Goal: Task Accomplishment & Management: Manage account settings

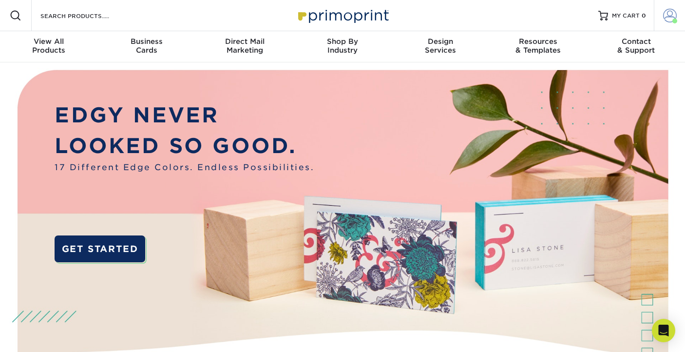
click at [668, 17] on span at bounding box center [670, 16] width 14 height 14
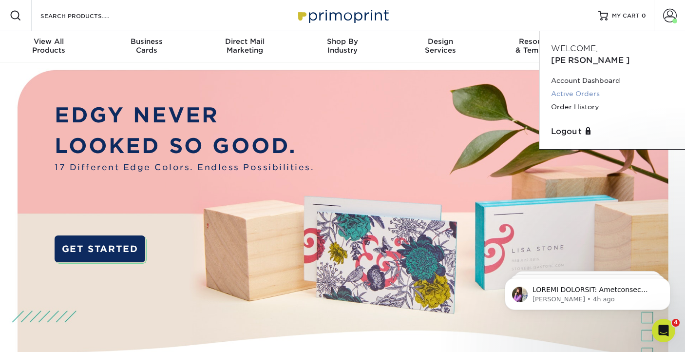
click at [580, 87] on link "Active Orders" at bounding box center [612, 93] width 122 height 13
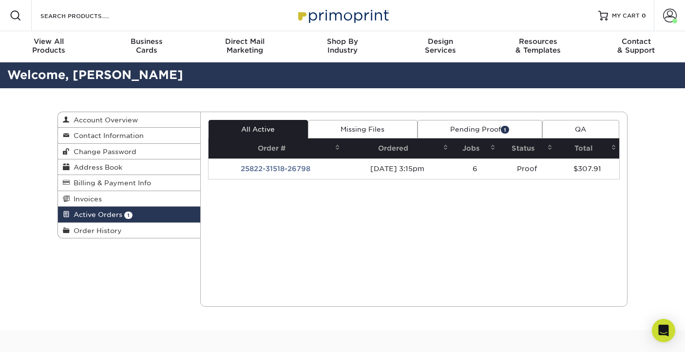
click at [479, 130] on link "Pending Proof 1" at bounding box center [480, 129] width 125 height 19
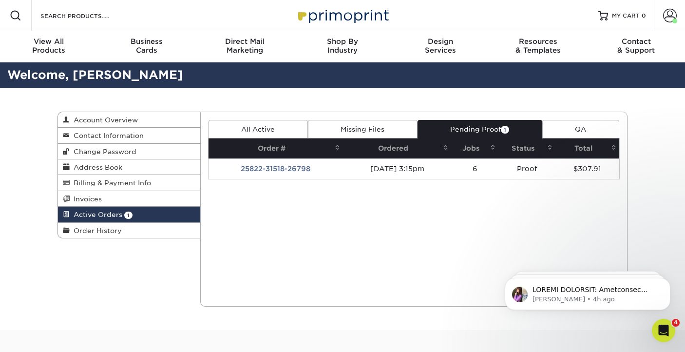
click at [506, 129] on span "1" at bounding box center [505, 129] width 8 height 7
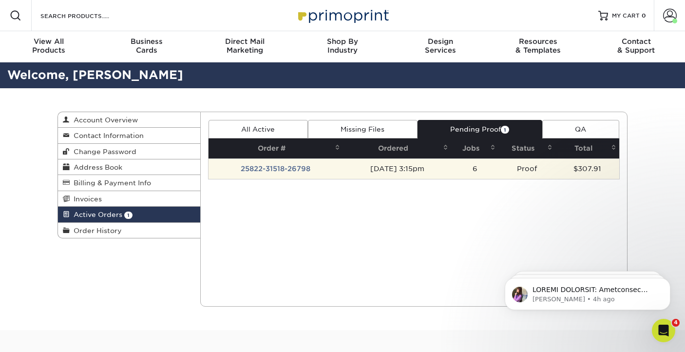
click at [280, 170] on td "25822-31518-26798" at bounding box center [276, 168] width 135 height 20
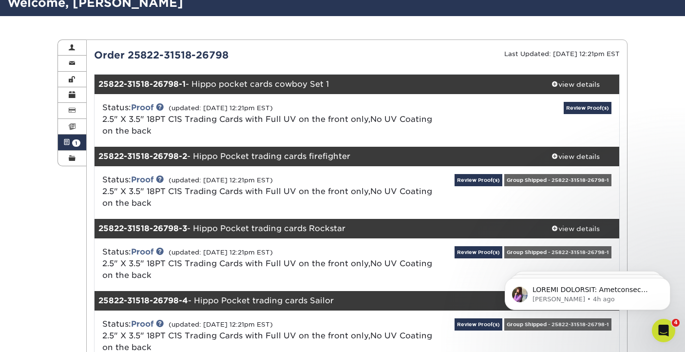
scroll to position [82, 0]
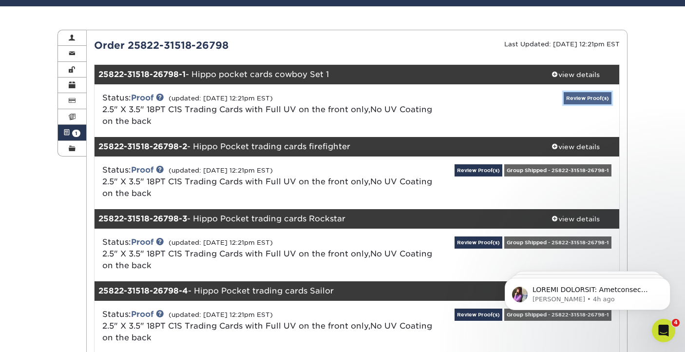
click at [573, 99] on link "Review Proof(s)" at bounding box center [588, 98] width 48 height 12
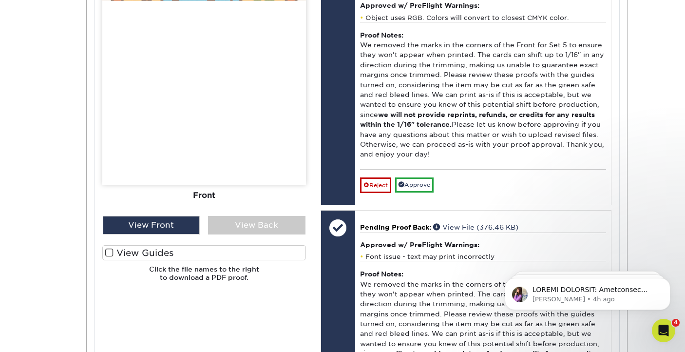
scroll to position [529, 0]
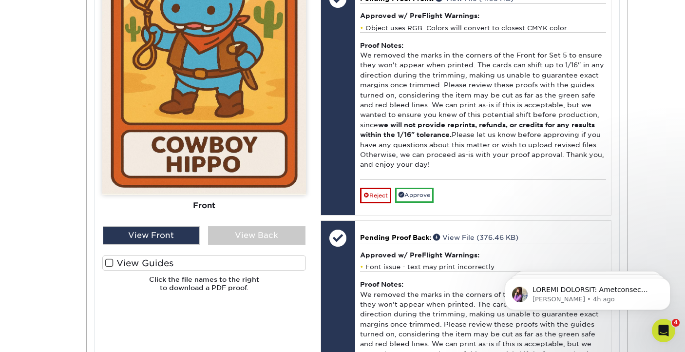
click at [113, 263] on span at bounding box center [109, 262] width 8 height 9
click at [0, 0] on input "View Guides" at bounding box center [0, 0] width 0 height 0
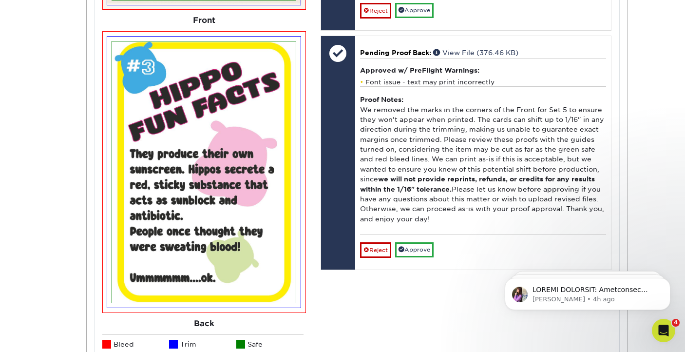
scroll to position [720, 0]
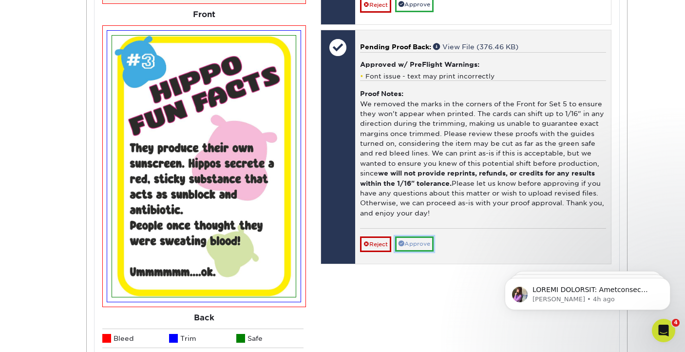
click at [414, 252] on link "Approve" at bounding box center [414, 243] width 39 height 15
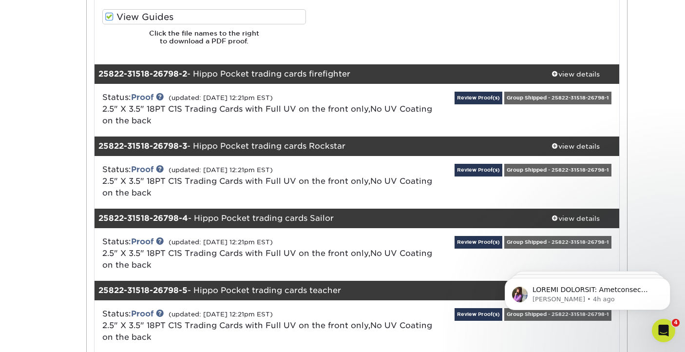
scroll to position [1069, 0]
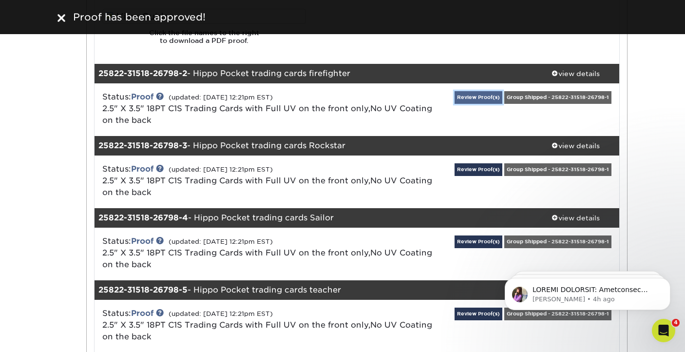
click at [475, 98] on link "Review Proof(s)" at bounding box center [479, 97] width 48 height 12
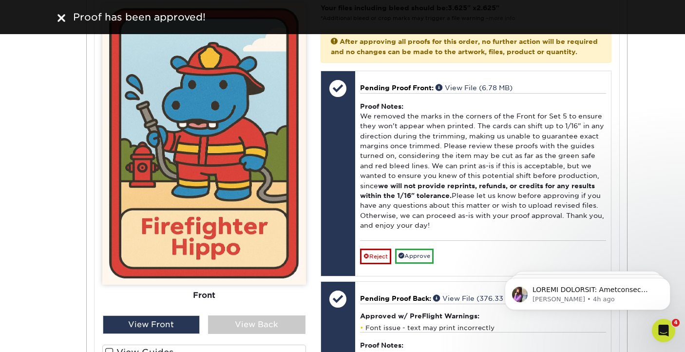
scroll to position [1466, 0]
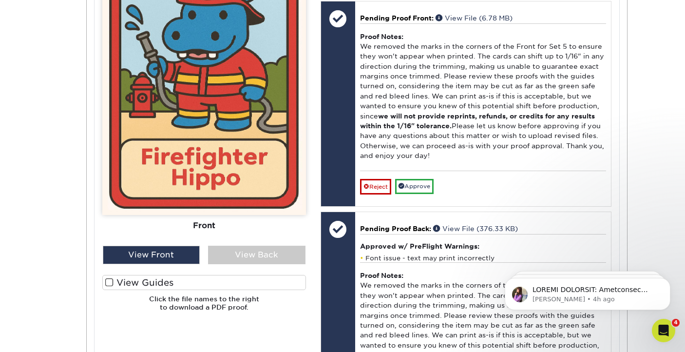
click at [108, 281] on span at bounding box center [109, 282] width 8 height 9
click at [0, 0] on input "View Guides" at bounding box center [0, 0] width 0 height 0
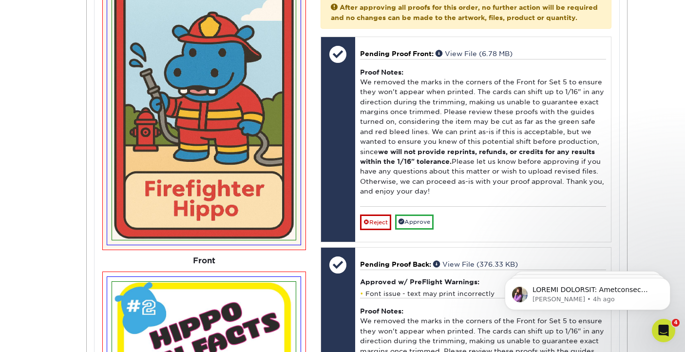
scroll to position [1441, 0]
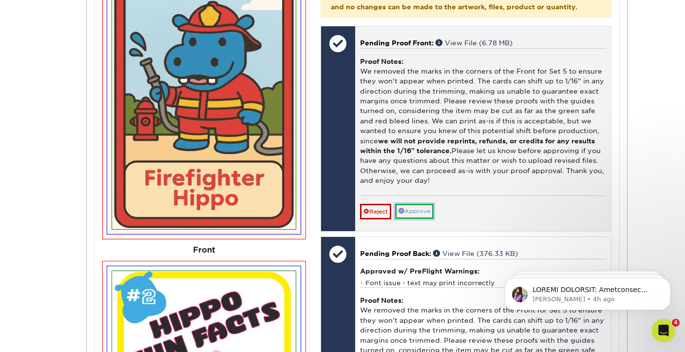
click at [417, 218] on link "Approve" at bounding box center [414, 211] width 39 height 15
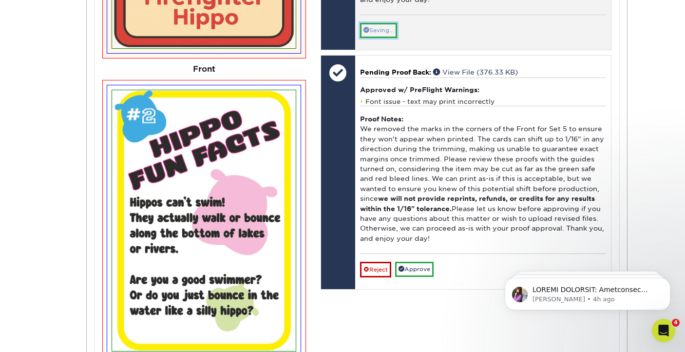
scroll to position [1641, 0]
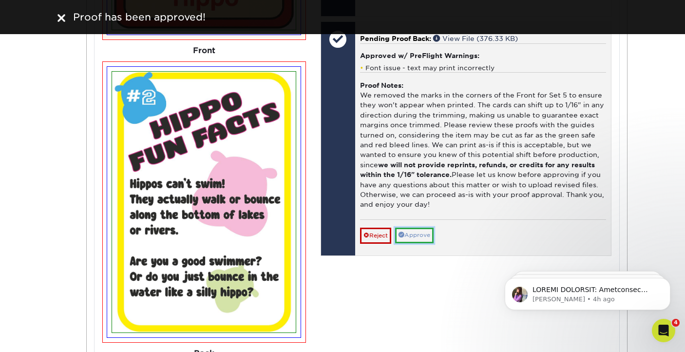
click at [420, 243] on link "Approve" at bounding box center [414, 235] width 39 height 15
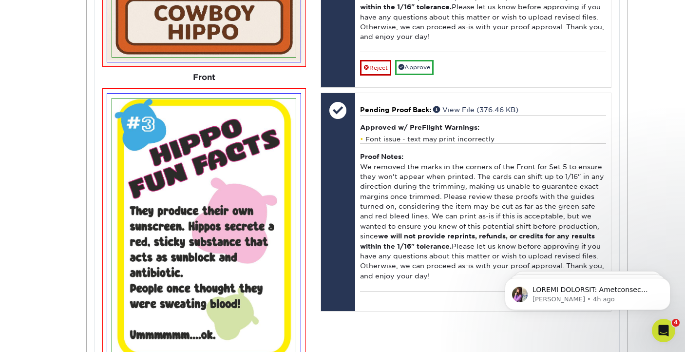
scroll to position [592, 0]
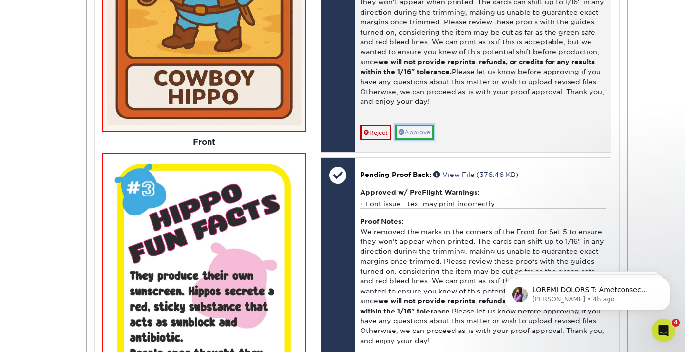
click at [418, 140] on link "Approve" at bounding box center [414, 132] width 39 height 15
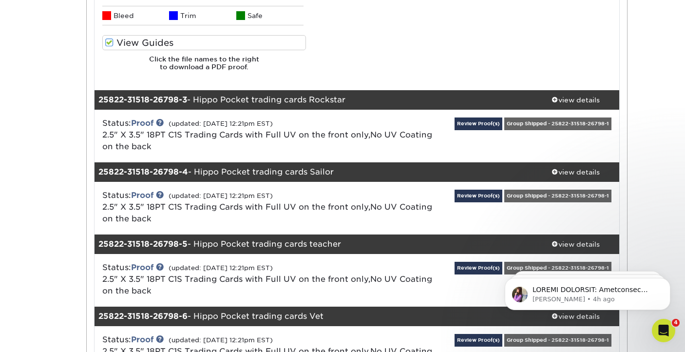
scroll to position [1985, 0]
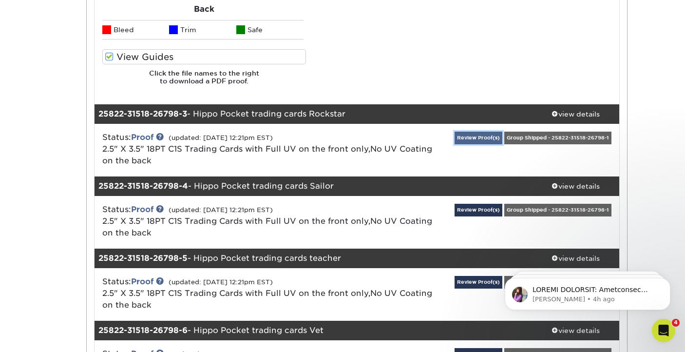
click at [474, 134] on link "Review Proof(s)" at bounding box center [479, 138] width 48 height 12
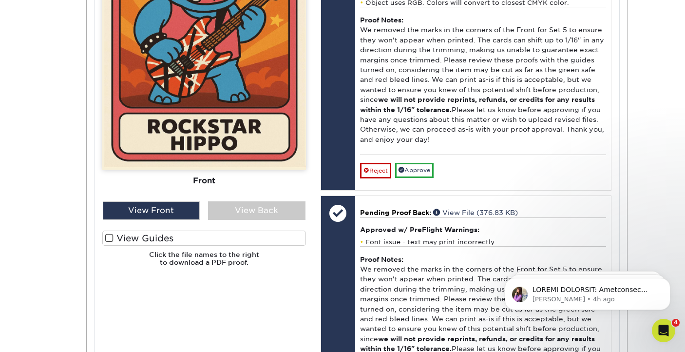
scroll to position [2481, 0]
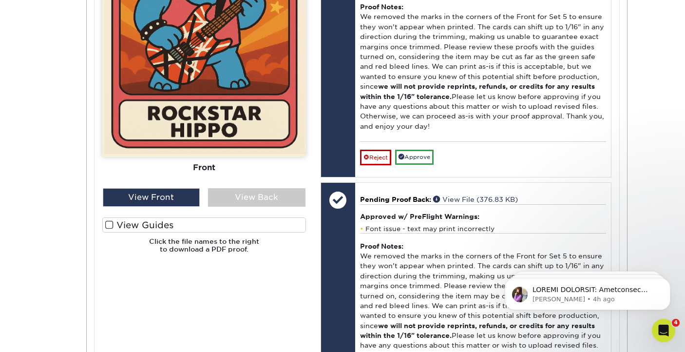
click at [108, 224] on span at bounding box center [109, 224] width 8 height 9
click at [0, 0] on input "View Guides" at bounding box center [0, 0] width 0 height 0
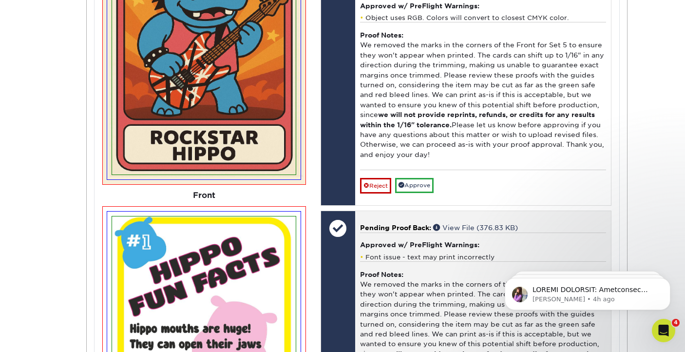
scroll to position [2472, 0]
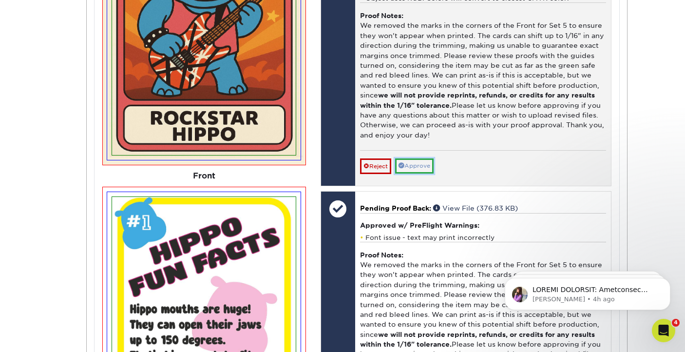
click at [415, 174] on link "Approve" at bounding box center [414, 165] width 39 height 15
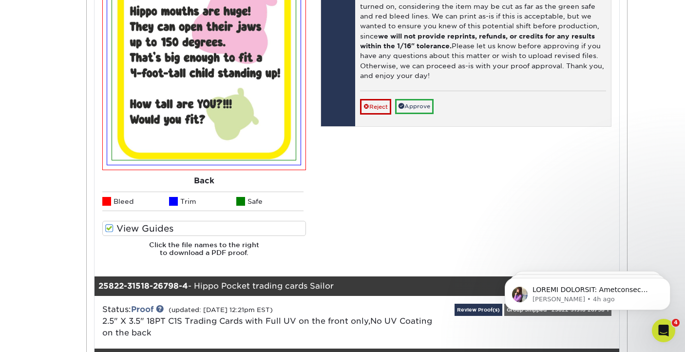
scroll to position [2680, 0]
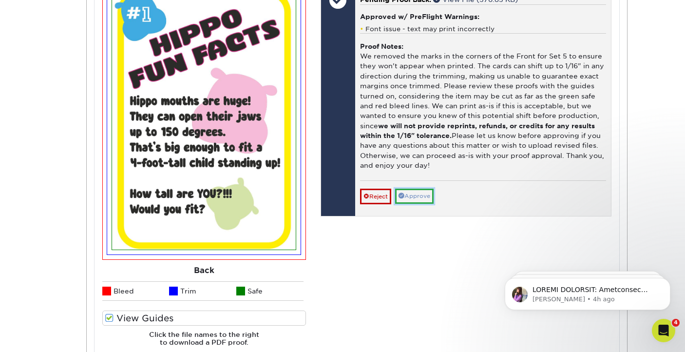
click at [418, 204] on link "Approve" at bounding box center [414, 196] width 39 height 15
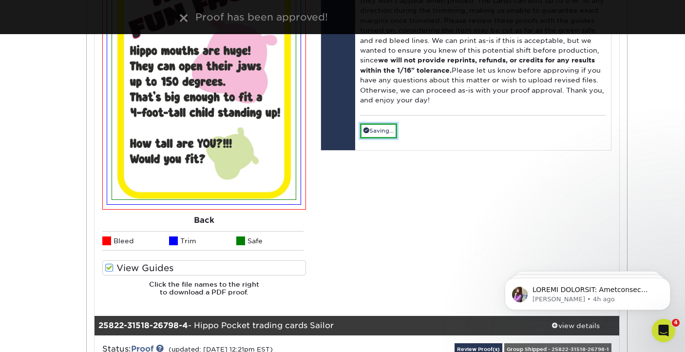
scroll to position [2961, 0]
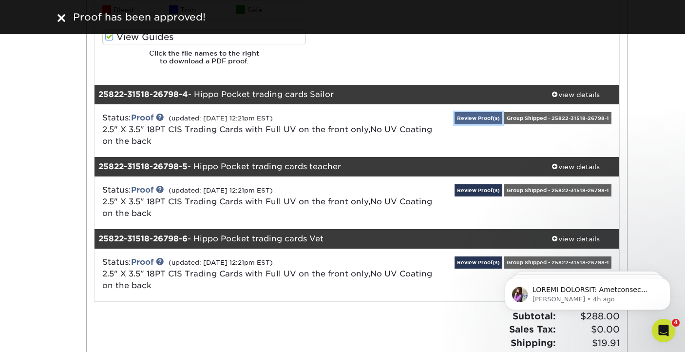
click at [479, 117] on link "Review Proof(s)" at bounding box center [479, 118] width 48 height 12
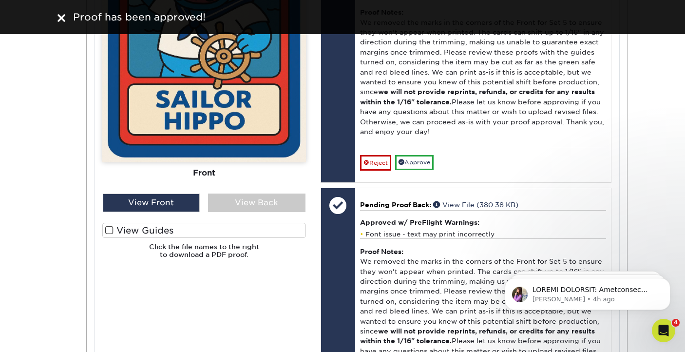
scroll to position [3432, 0]
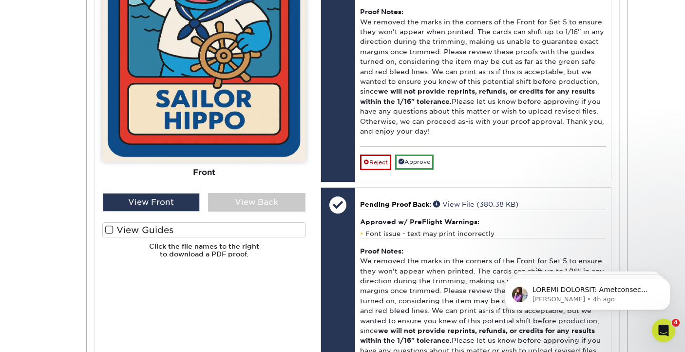
click at [110, 231] on span at bounding box center [109, 229] width 8 height 9
click at [0, 0] on input "View Guides" at bounding box center [0, 0] width 0 height 0
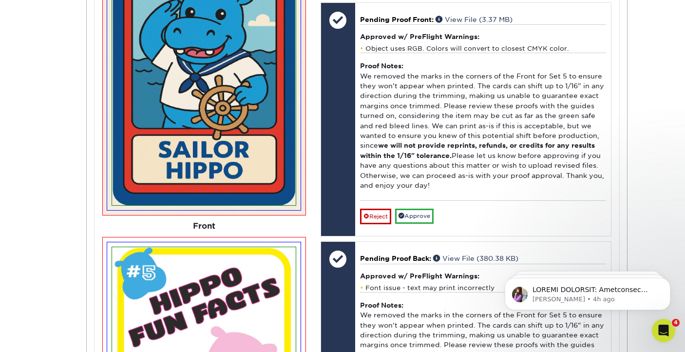
scroll to position [3379, 0]
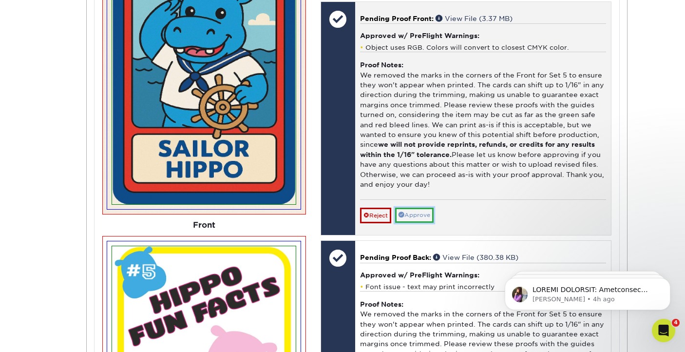
click at [421, 223] on link "Approve" at bounding box center [414, 215] width 39 height 15
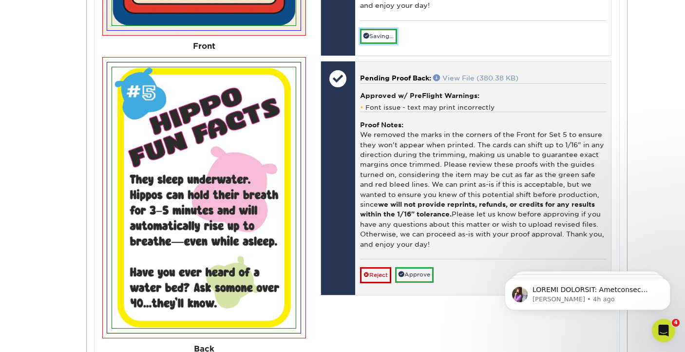
scroll to position [3564, 0]
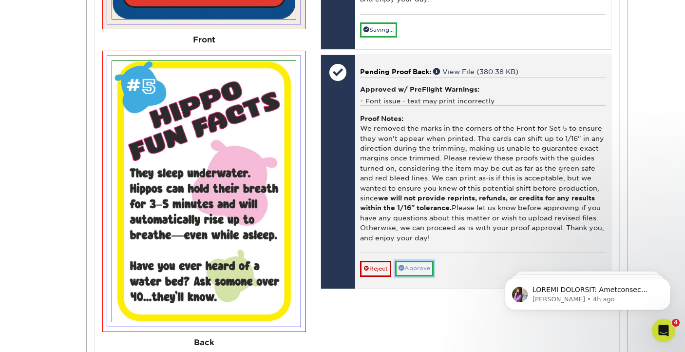
click at [420, 276] on link "Approve" at bounding box center [414, 268] width 39 height 15
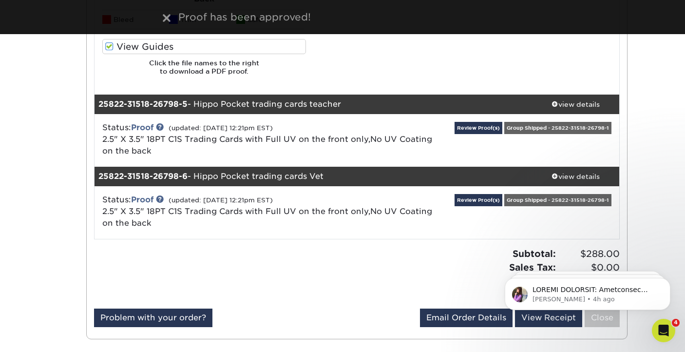
scroll to position [3909, 0]
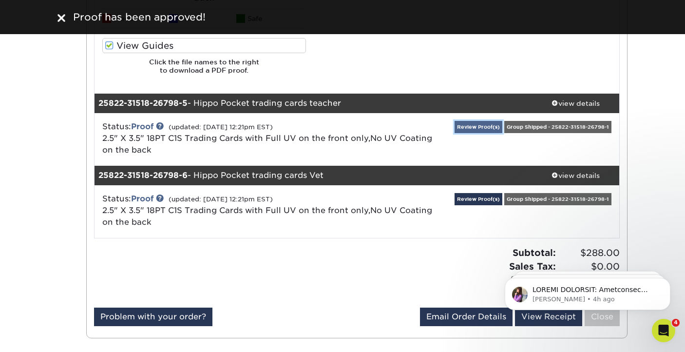
click at [469, 127] on link "Review Proof(s)" at bounding box center [479, 127] width 48 height 12
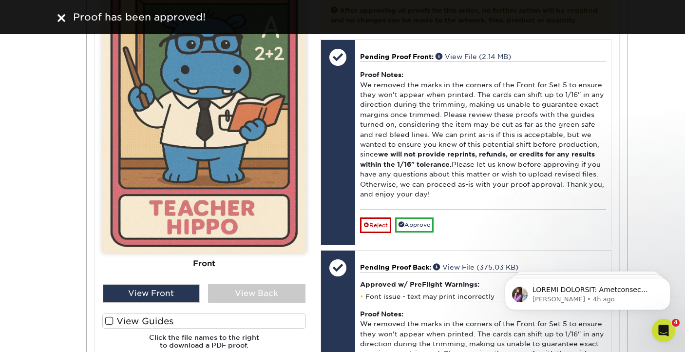
scroll to position [4296, 0]
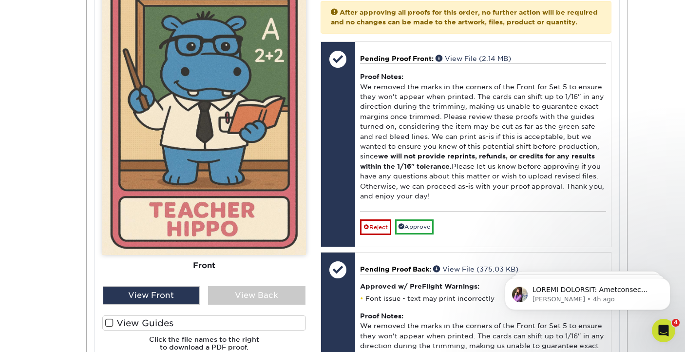
click at [110, 322] on span at bounding box center [109, 322] width 8 height 9
click at [0, 0] on input "View Guides" at bounding box center [0, 0] width 0 height 0
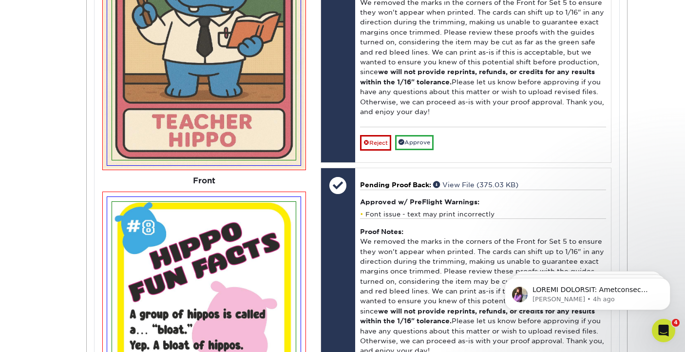
scroll to position [4385, 0]
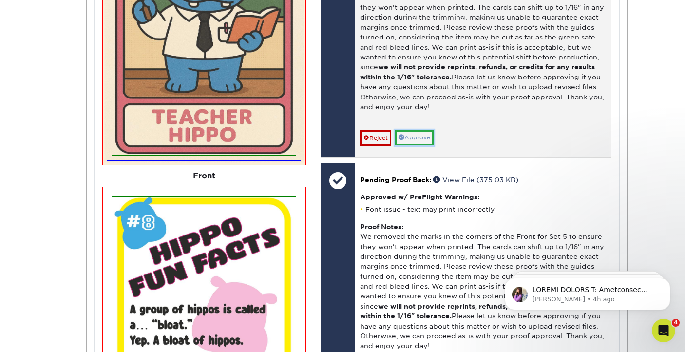
click at [420, 145] on link "Approve" at bounding box center [414, 137] width 39 height 15
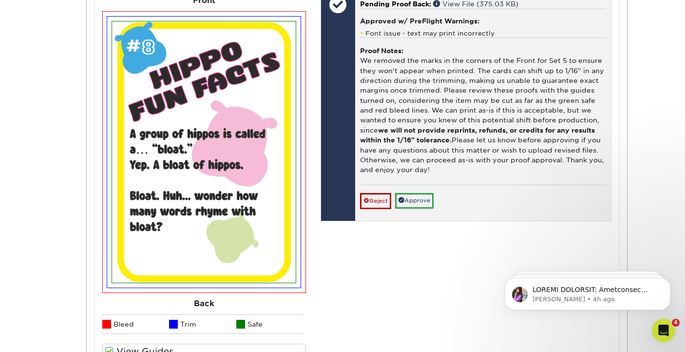
scroll to position [4568, 0]
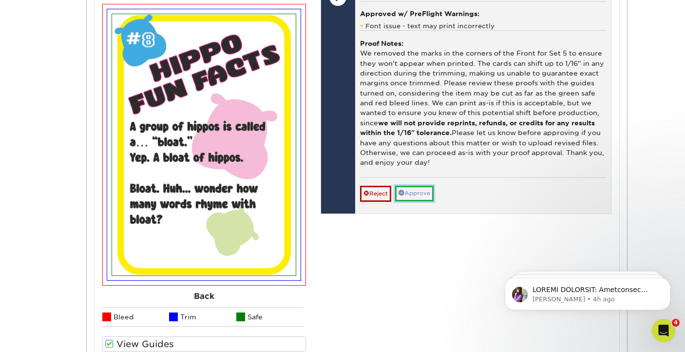
click at [417, 201] on link "Approve" at bounding box center [414, 193] width 39 height 15
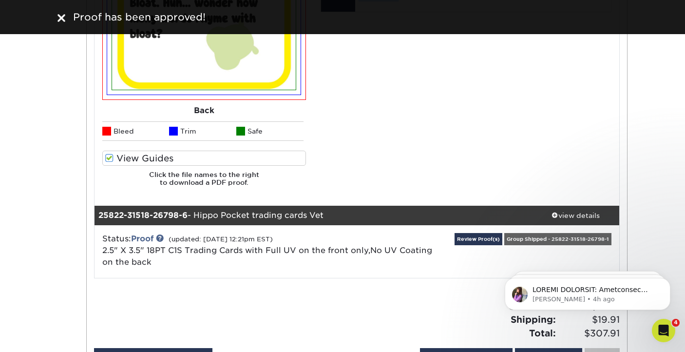
scroll to position [4783, 0]
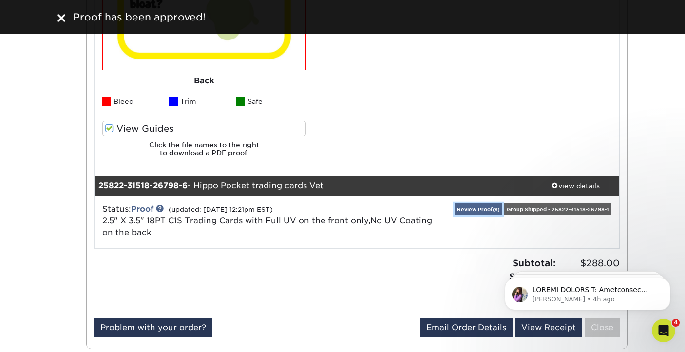
click at [469, 208] on link "Review Proof(s)" at bounding box center [479, 209] width 48 height 12
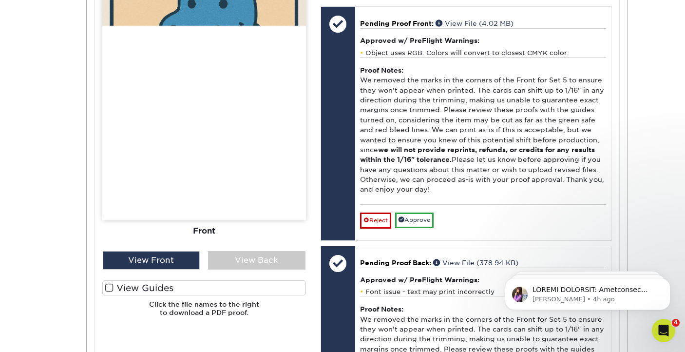
scroll to position [5290, 0]
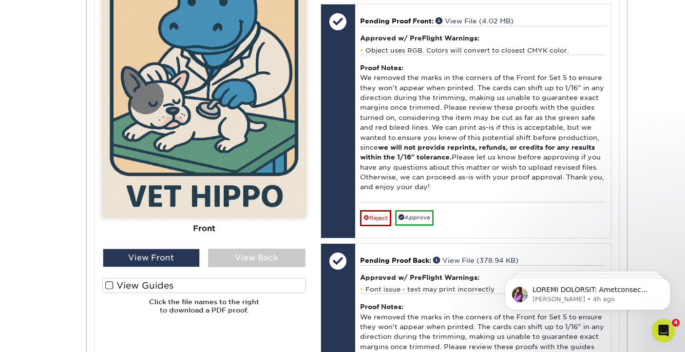
click at [110, 286] on span at bounding box center [109, 285] width 8 height 9
click at [0, 0] on input "View Guides" at bounding box center [0, 0] width 0 height 0
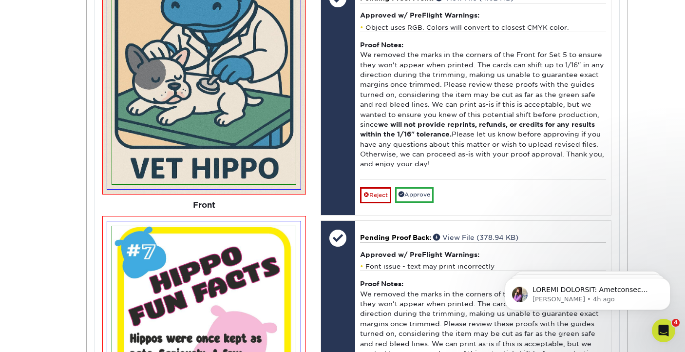
scroll to position [5319, 0]
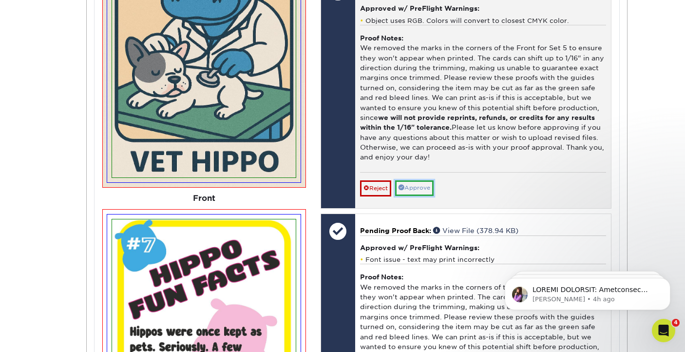
click at [420, 195] on link "Approve" at bounding box center [414, 187] width 39 height 15
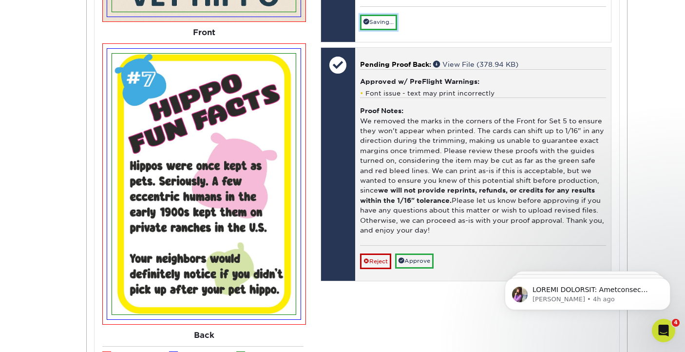
scroll to position [5486, 0]
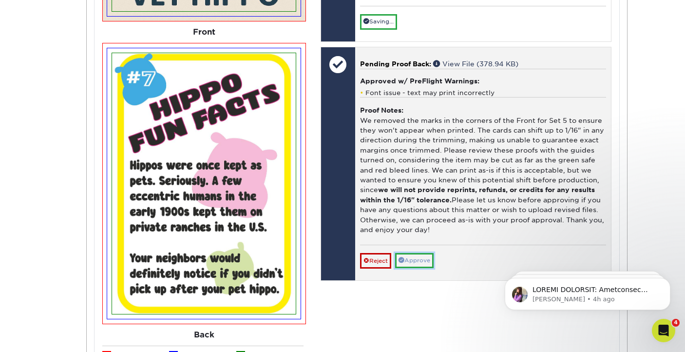
click at [418, 268] on link "Approve" at bounding box center [414, 260] width 39 height 15
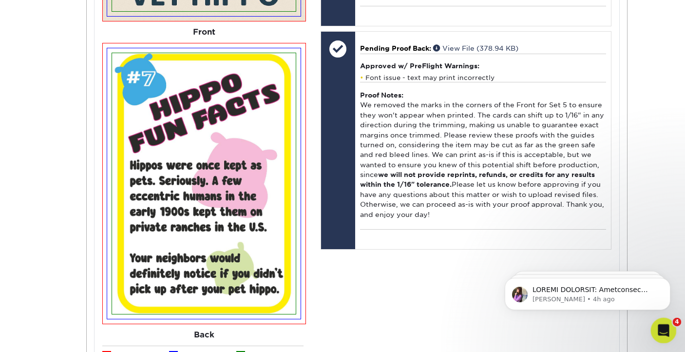
click at [659, 328] on icon "Open Intercom Messenger" at bounding box center [663, 329] width 16 height 16
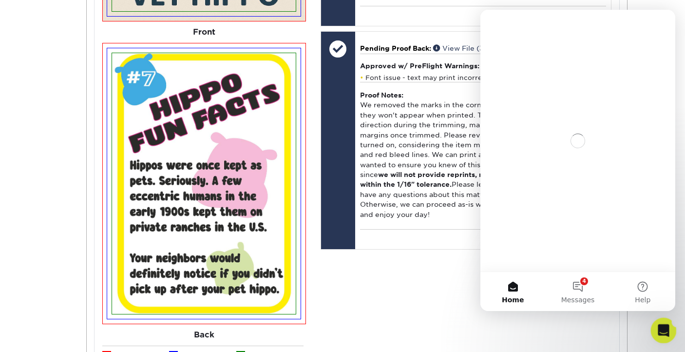
scroll to position [0, 0]
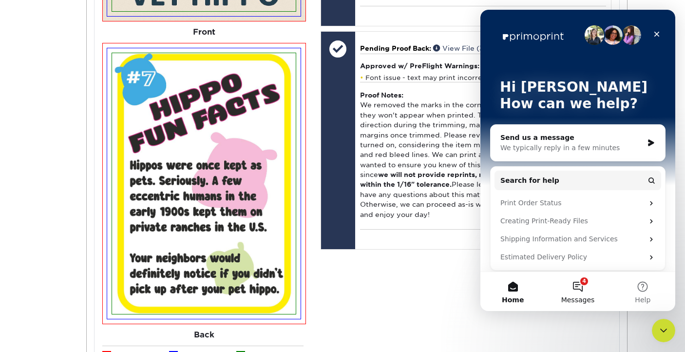
click at [576, 286] on button "4 Messages" at bounding box center [577, 291] width 65 height 39
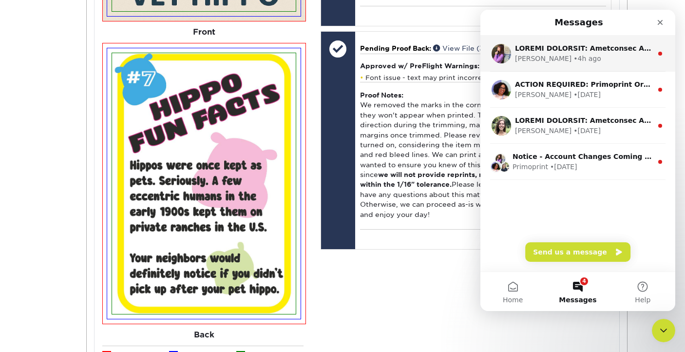
click at [580, 59] on div "Erica • 4h ago" at bounding box center [583, 59] width 137 height 10
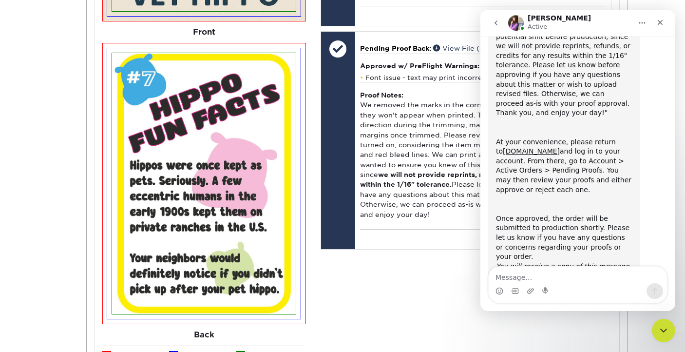
scroll to position [238, 0]
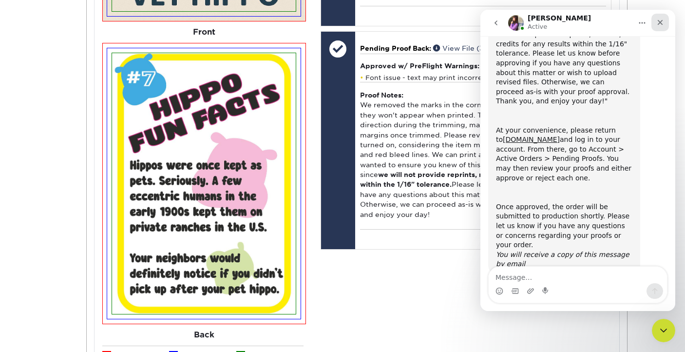
click at [661, 24] on icon "Close" at bounding box center [661, 23] width 8 height 8
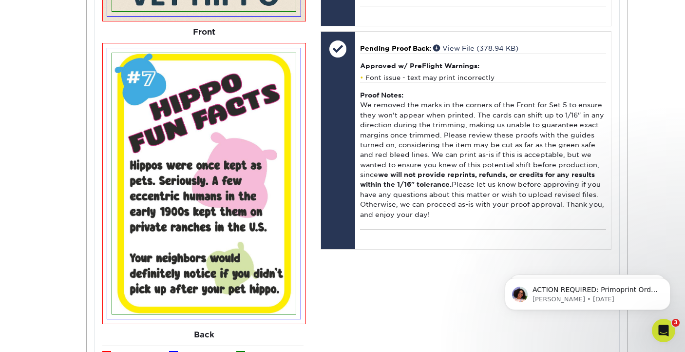
scroll to position [0, 0]
click at [617, 284] on div "ACTION REQUIRED: Primoprint Order 25822-31518-26798 Good morning Jeremy, Thank …" at bounding box center [588, 294] width 166 height 32
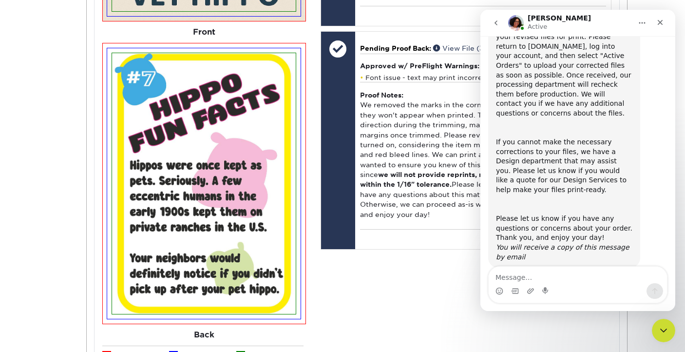
scroll to position [133, 0]
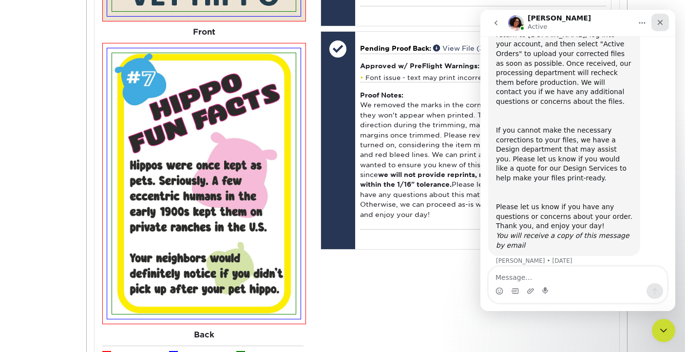
click at [664, 20] on icon "Close" at bounding box center [661, 23] width 8 height 8
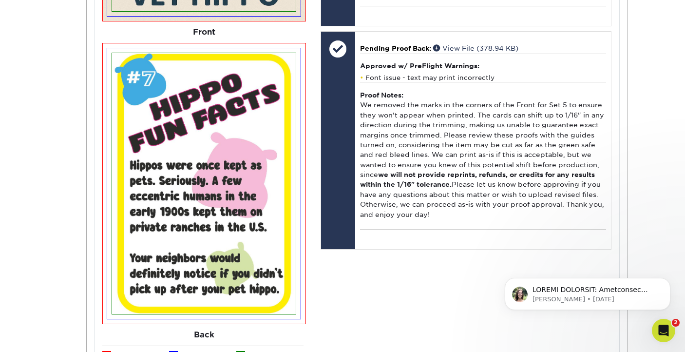
scroll to position [0, 0]
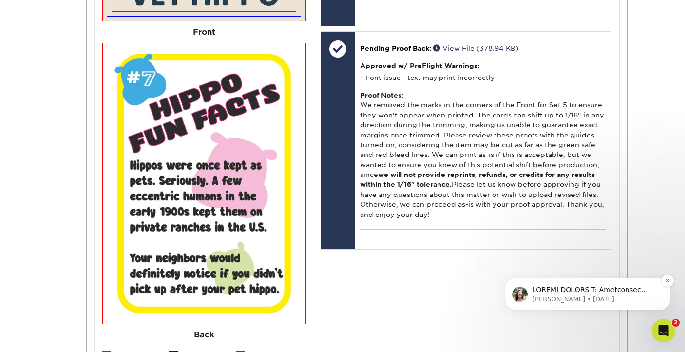
click at [597, 299] on p "Julie • 4d ago" at bounding box center [596, 299] width 126 height 9
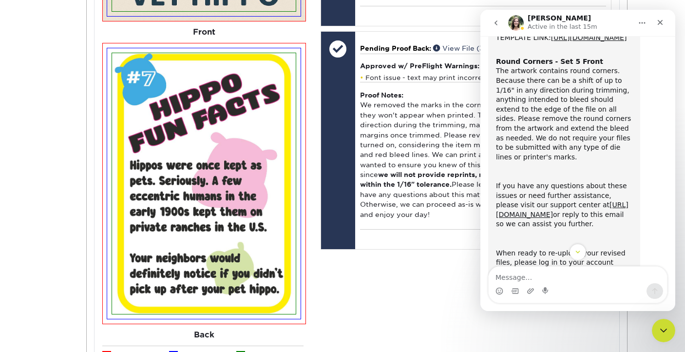
scroll to position [409, 0]
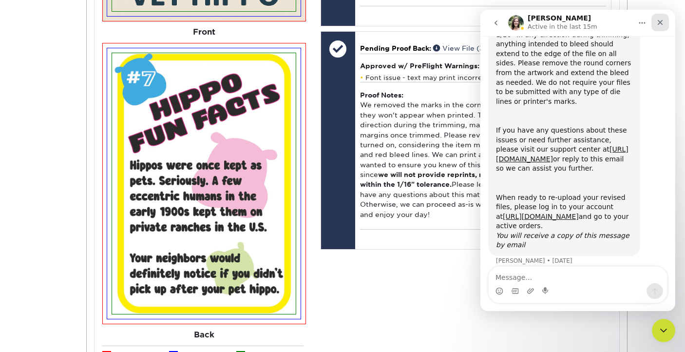
click at [662, 21] on icon "Close" at bounding box center [661, 23] width 8 height 8
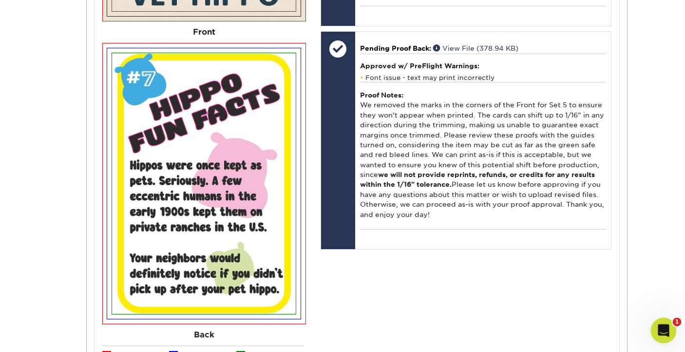
click at [658, 330] on icon "Open Intercom Messenger" at bounding box center [663, 329] width 16 height 16
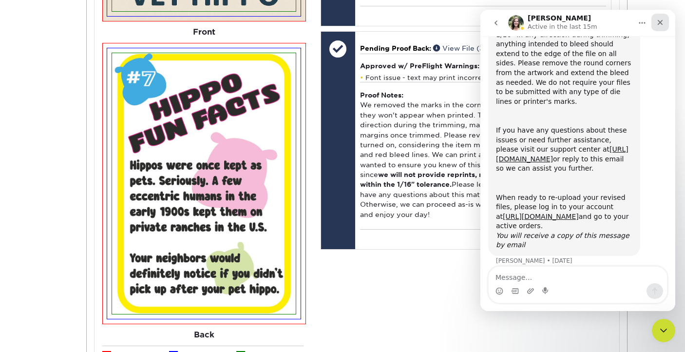
click at [662, 24] on icon "Close" at bounding box center [661, 23] width 8 height 8
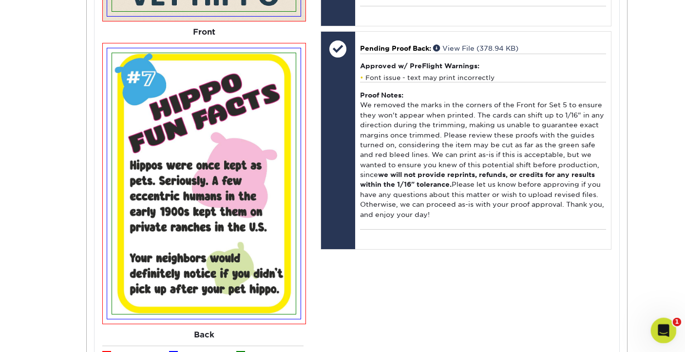
click at [666, 321] on div "Open Intercom Messenger" at bounding box center [662, 329] width 32 height 32
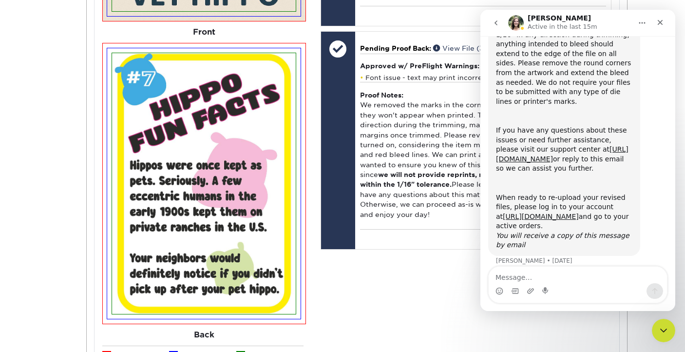
click at [496, 25] on icon "go back" at bounding box center [496, 23] width 8 height 8
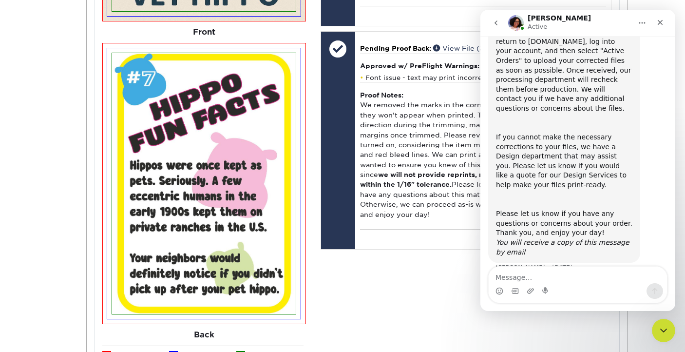
scroll to position [133, 0]
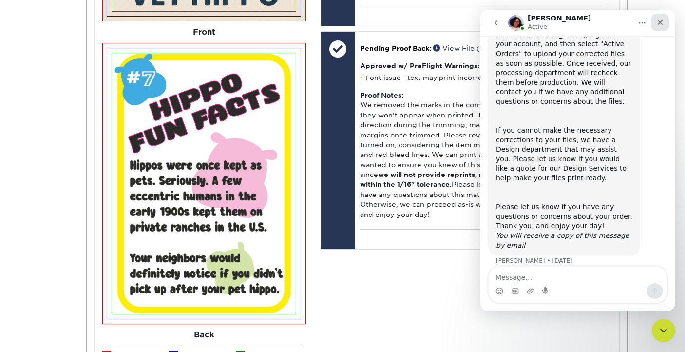
drag, startPoint x: 662, startPoint y: 22, endPoint x: 1142, endPoint y: 32, distance: 480.3
click at [662, 22] on icon "Close" at bounding box center [661, 23] width 8 height 8
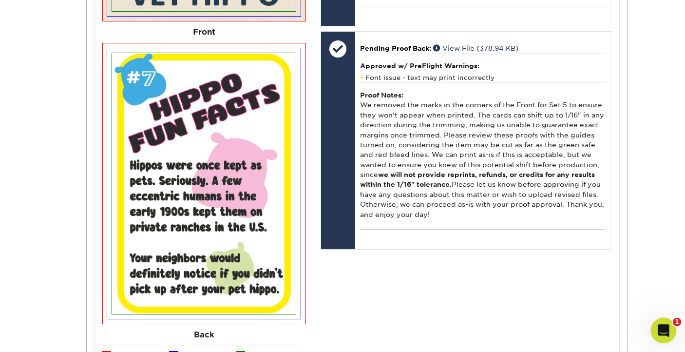
click at [659, 318] on div "Open Intercom Messenger" at bounding box center [662, 329] width 32 height 32
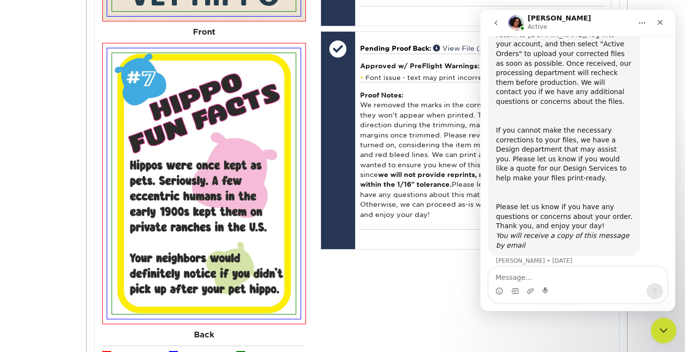
click at [662, 322] on div "Close Intercom Messenger" at bounding box center [662, 328] width 23 height 23
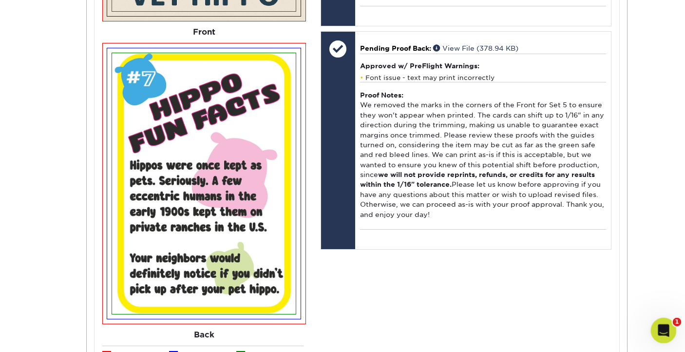
click at [662, 322] on icon "Open Intercom Messenger" at bounding box center [663, 329] width 16 height 16
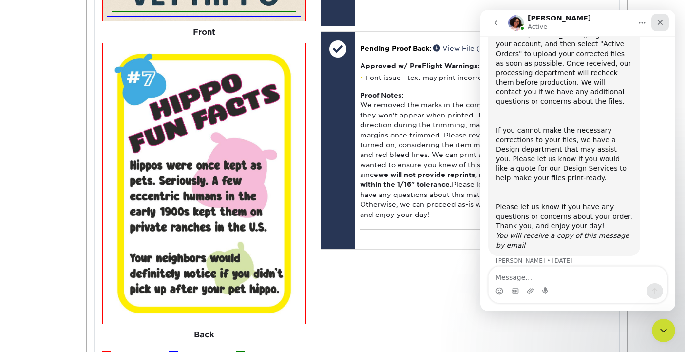
click at [662, 22] on icon "Close" at bounding box center [661, 23] width 8 height 8
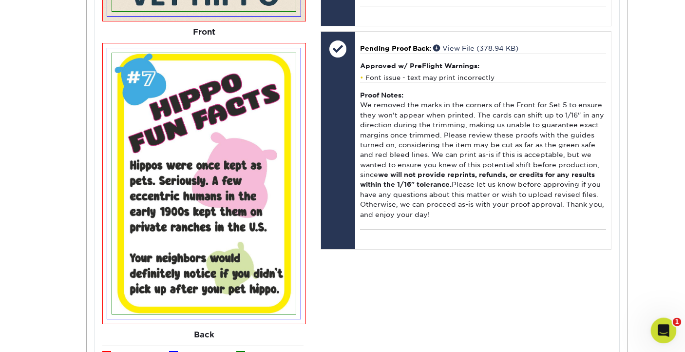
click at [665, 322] on div "Open Intercom Messenger" at bounding box center [662, 329] width 32 height 32
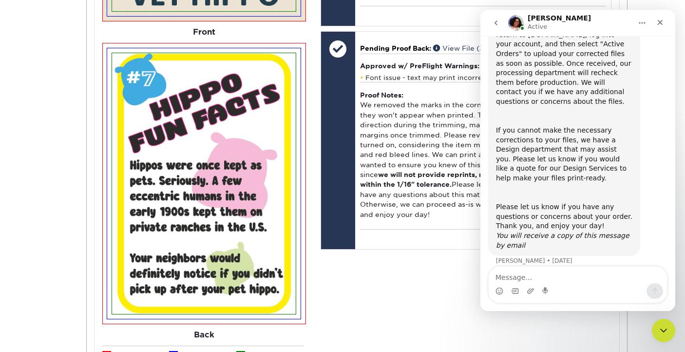
click at [497, 19] on icon "go back" at bounding box center [496, 23] width 8 height 8
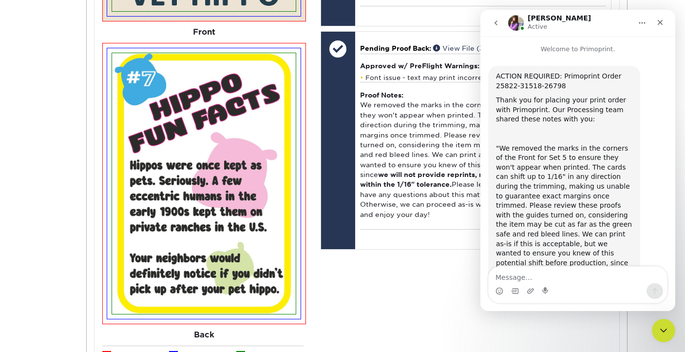
scroll to position [238, 0]
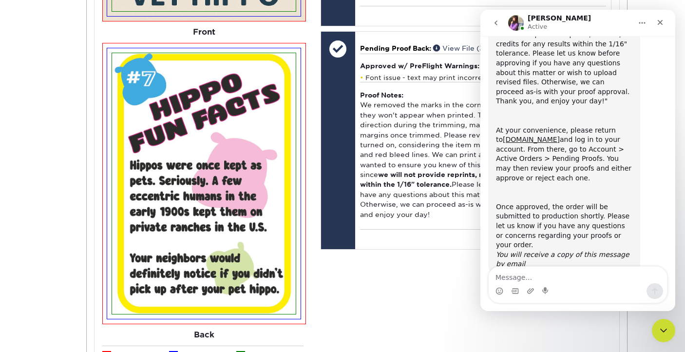
click at [497, 19] on icon "go back" at bounding box center [496, 23] width 8 height 8
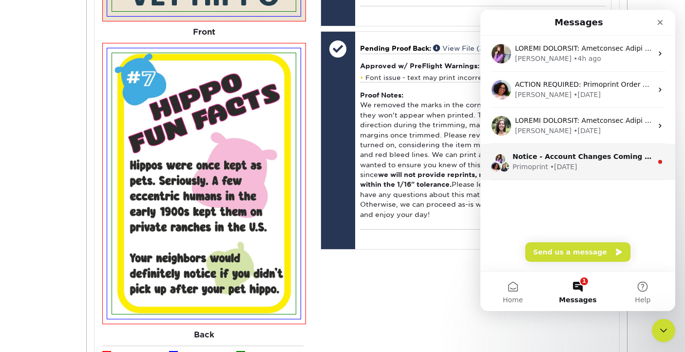
click at [592, 173] on div "Notice - Account Changes Coming Soon ​ Past Order Files Will Not Transfer: Whil…" at bounding box center [578, 162] width 195 height 36
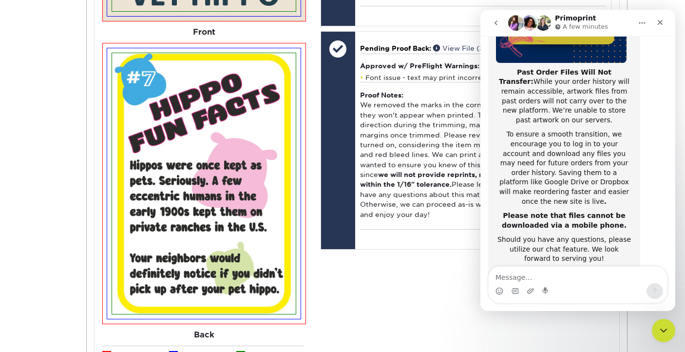
scroll to position [192, 0]
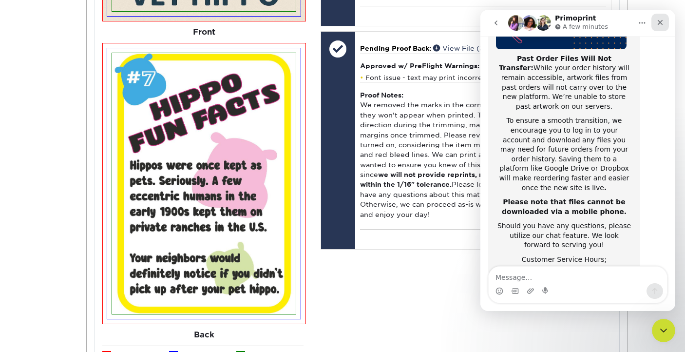
click at [660, 25] on icon "Close" at bounding box center [661, 23] width 8 height 8
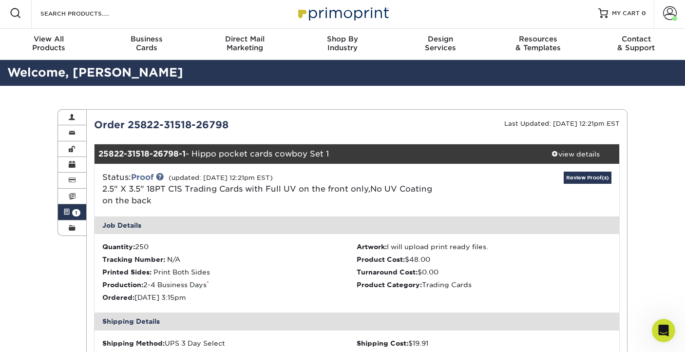
scroll to position [0, 0]
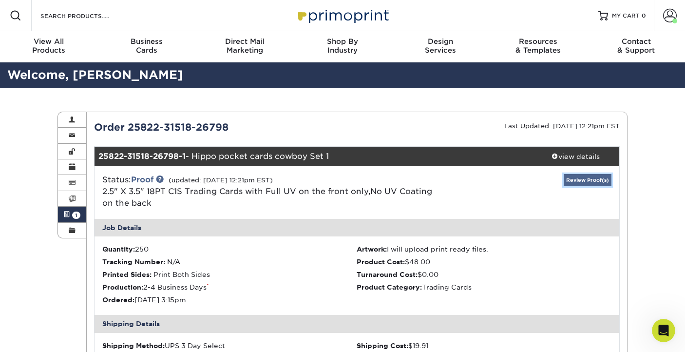
click at [579, 176] on link "Review Proof(s)" at bounding box center [588, 180] width 48 height 12
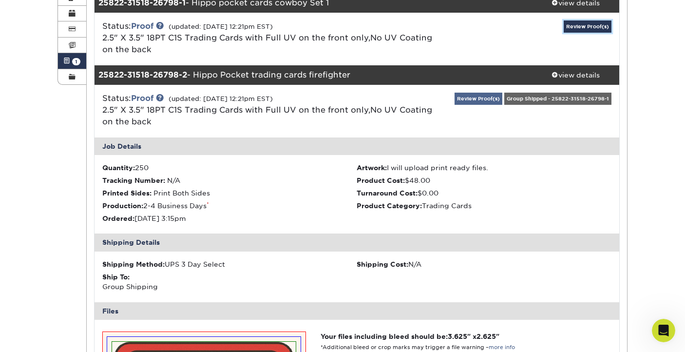
scroll to position [158, 0]
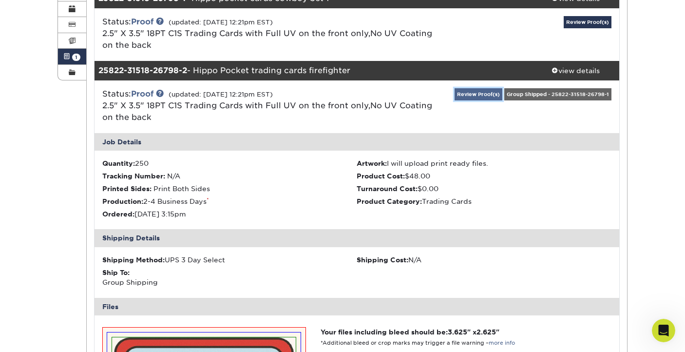
click at [477, 96] on link "Review Proof(s)" at bounding box center [479, 94] width 48 height 12
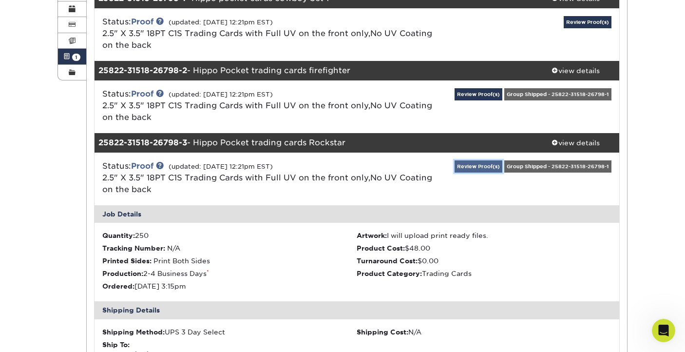
click at [481, 167] on link "Review Proof(s)" at bounding box center [479, 166] width 48 height 12
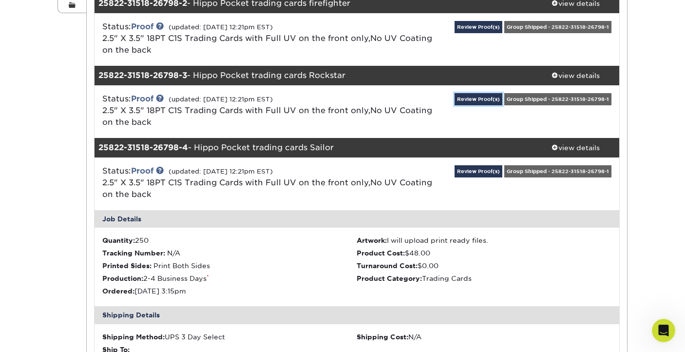
scroll to position [226, 0]
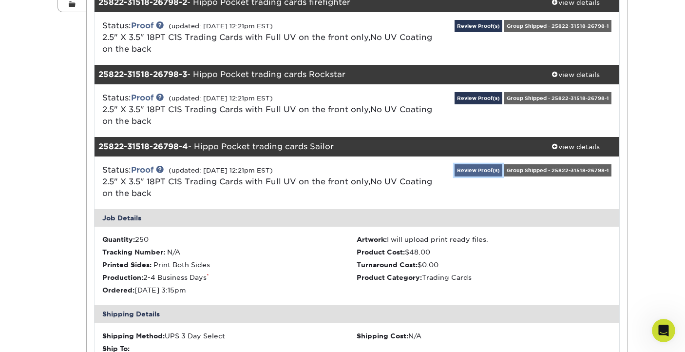
click at [479, 174] on link "Review Proof(s)" at bounding box center [479, 170] width 48 height 12
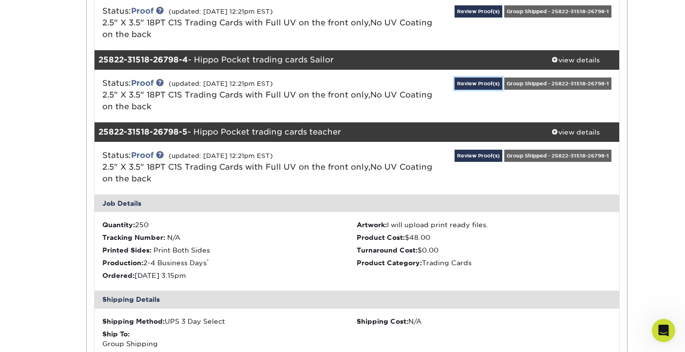
scroll to position [313, 0]
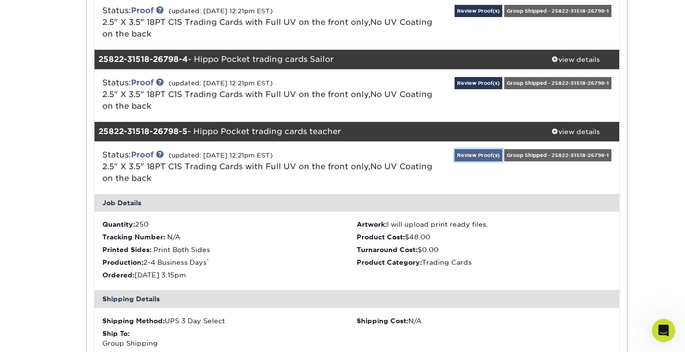
click at [477, 154] on link "Review Proof(s)" at bounding box center [479, 155] width 48 height 12
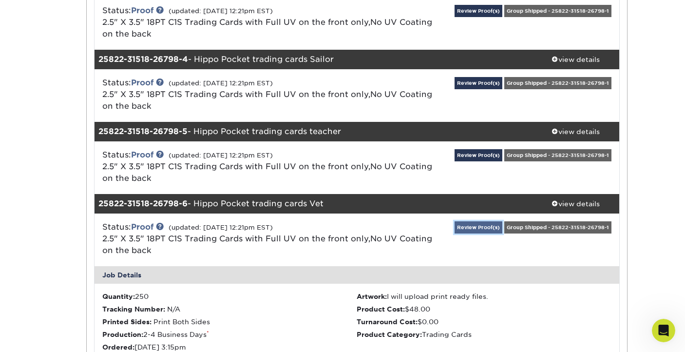
click at [487, 228] on link "Review Proof(s)" at bounding box center [479, 227] width 48 height 12
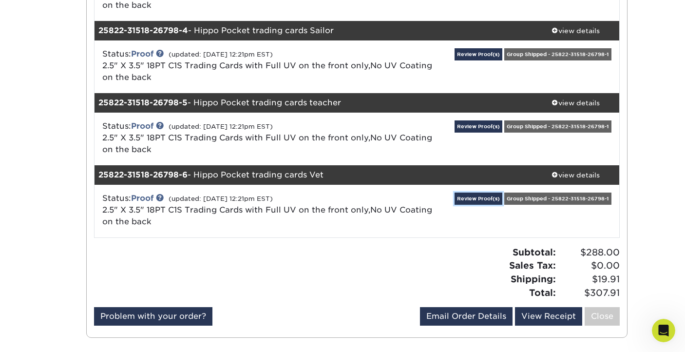
scroll to position [333, 0]
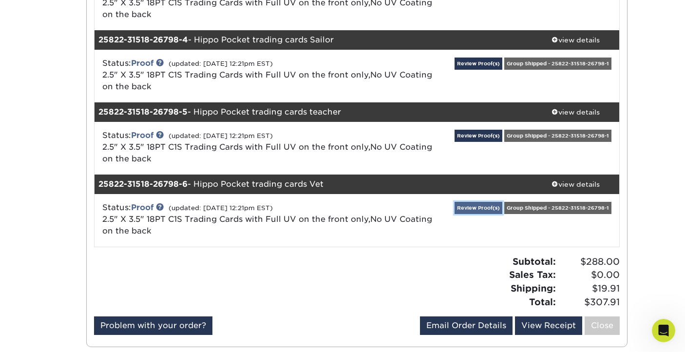
click at [484, 209] on link "Review Proof(s)" at bounding box center [479, 208] width 48 height 12
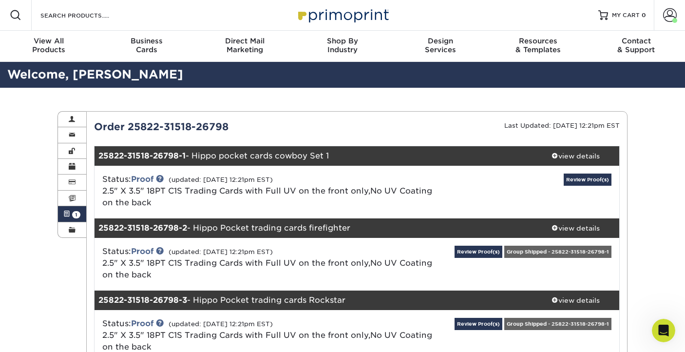
scroll to position [0, 0]
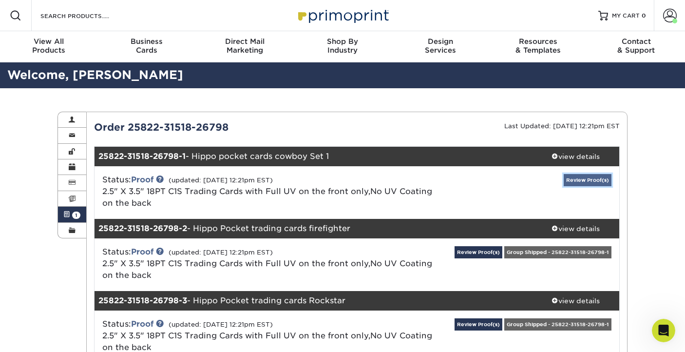
click at [584, 179] on link "Review Proof(s)" at bounding box center [588, 180] width 48 height 12
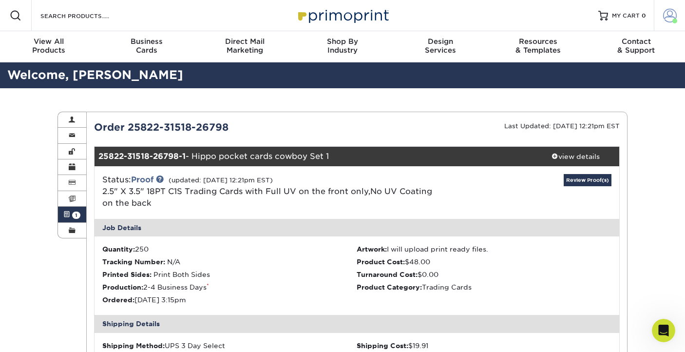
click at [668, 21] on span at bounding box center [670, 16] width 14 height 14
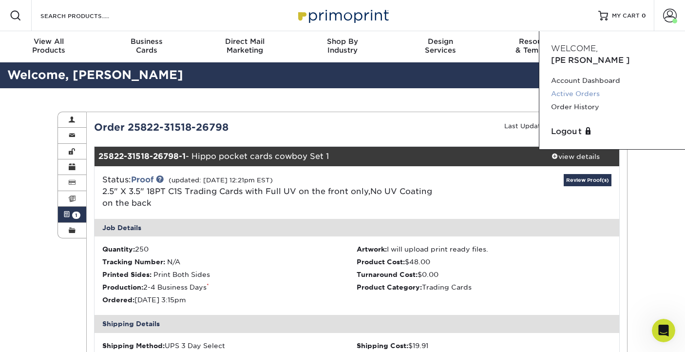
click at [584, 87] on link "Active Orders" at bounding box center [612, 93] width 122 height 13
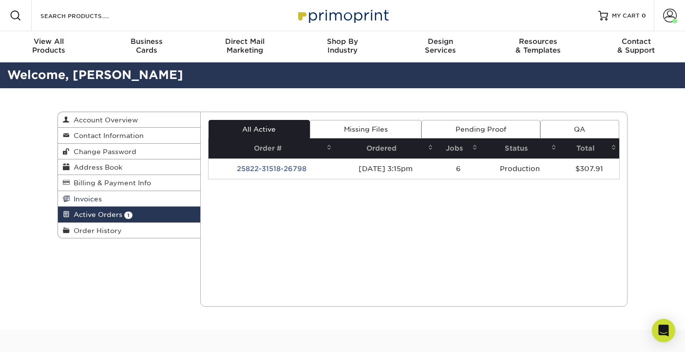
click at [92, 202] on span "Invoices" at bounding box center [86, 199] width 32 height 8
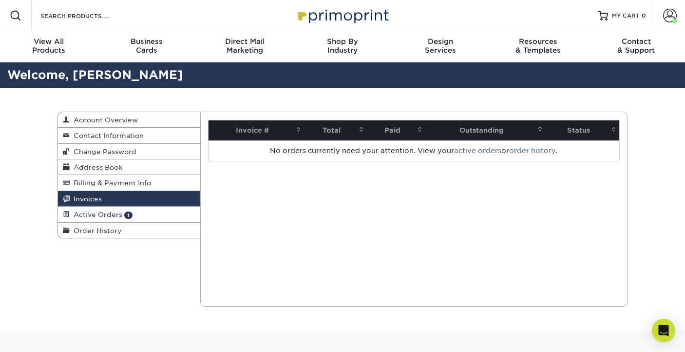
click at [106, 214] on span "Active Orders" at bounding box center [96, 215] width 53 height 8
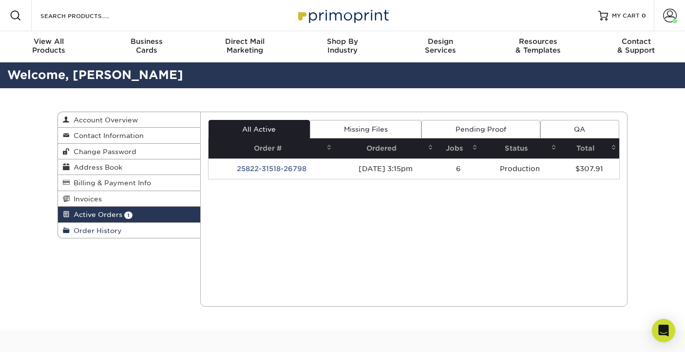
click at [106, 233] on span "Order History" at bounding box center [96, 231] width 52 height 8
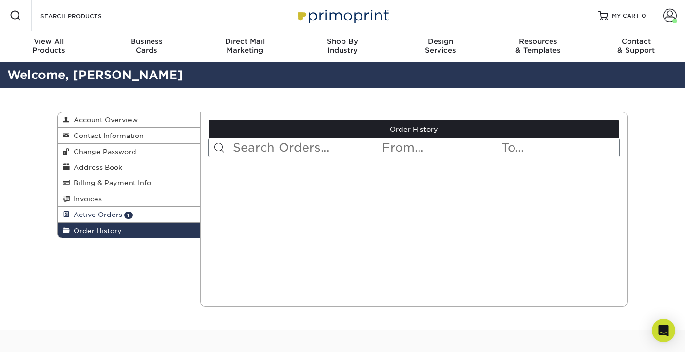
click at [109, 217] on span "Active Orders" at bounding box center [96, 215] width 53 height 8
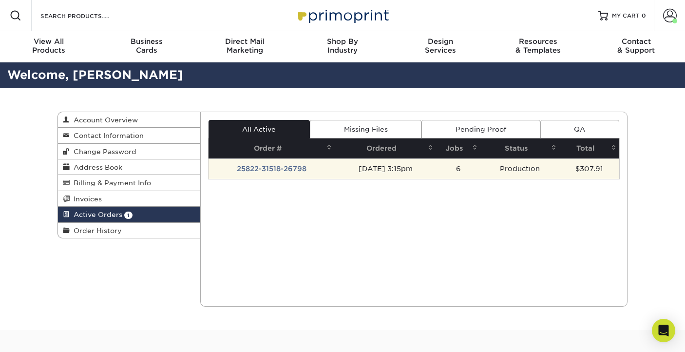
click at [259, 166] on td "25822-31518-26798" at bounding box center [272, 168] width 126 height 20
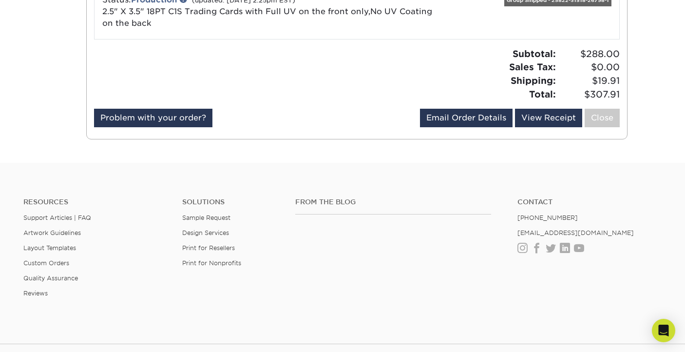
scroll to position [538, 0]
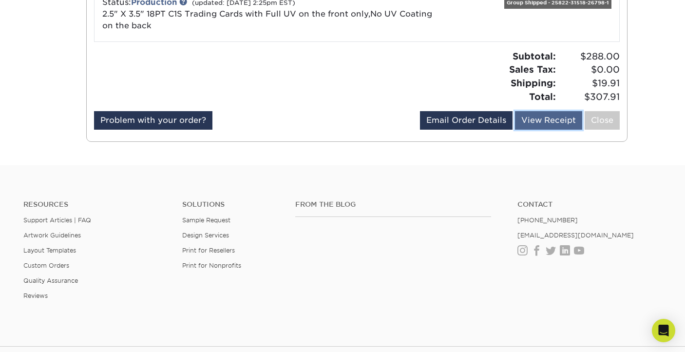
click at [553, 121] on link "View Receipt" at bounding box center [548, 120] width 67 height 19
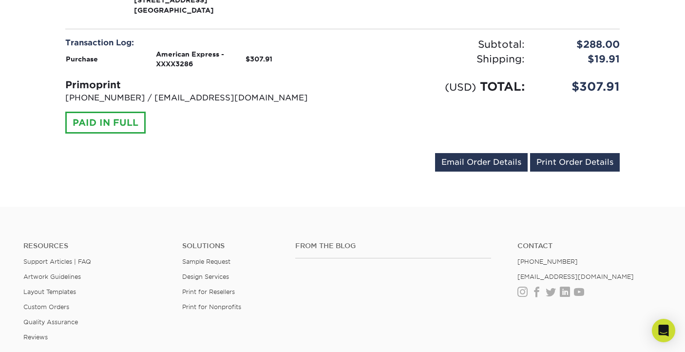
scroll to position [992, 0]
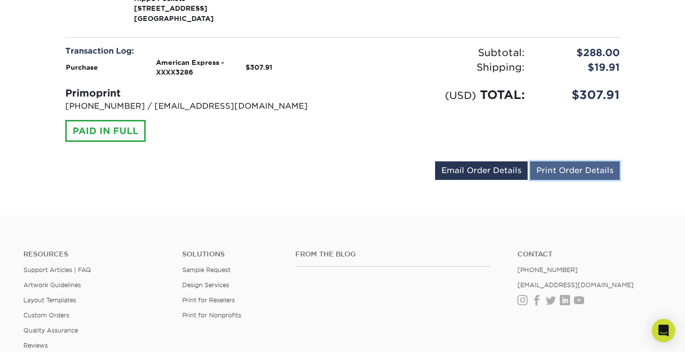
click at [570, 175] on link "Print Order Details" at bounding box center [575, 170] width 90 height 19
